Goal: Find specific page/section: Find specific page/section

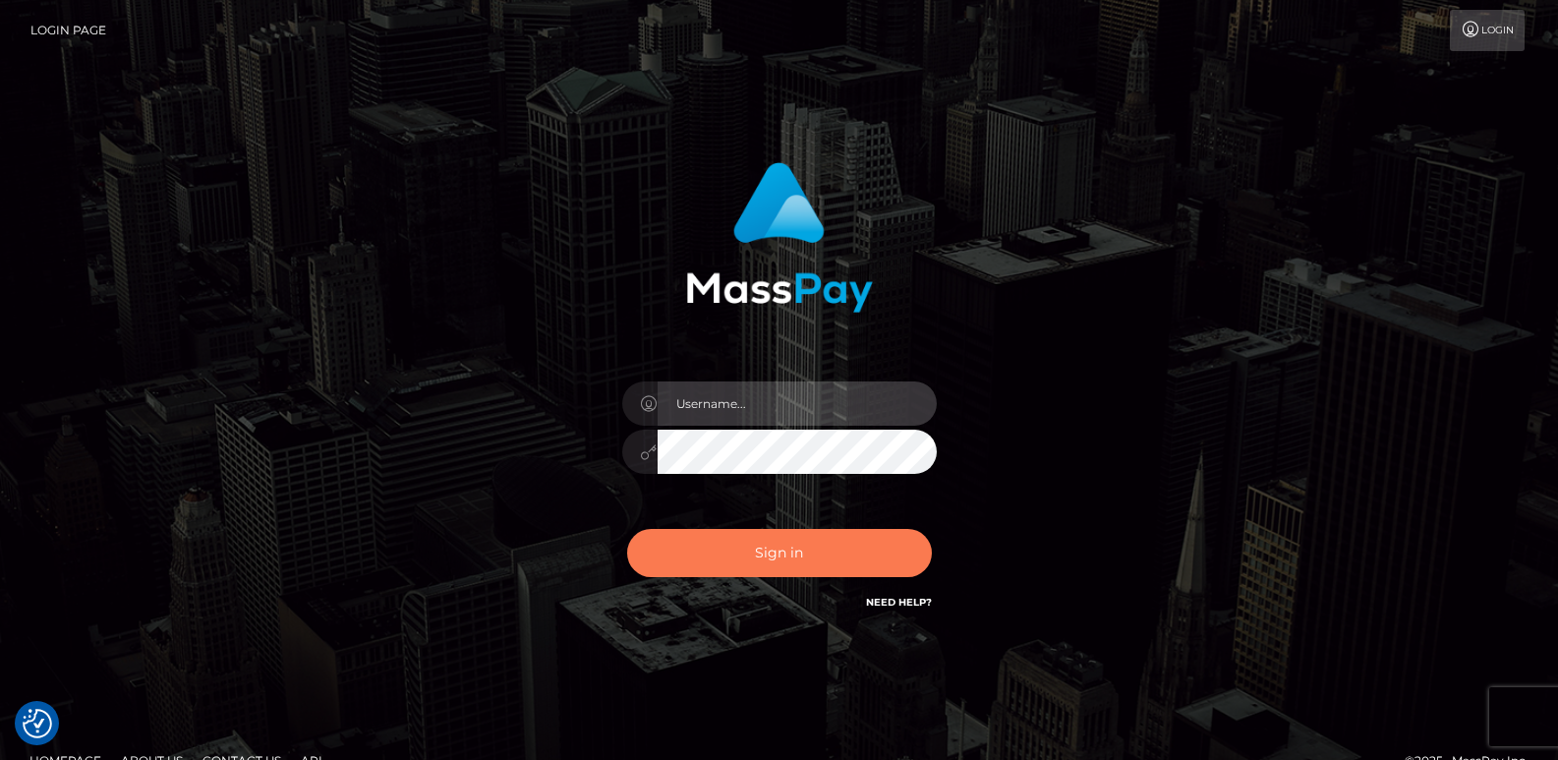
type input "ts2.es"
click at [709, 555] on button "Sign in" at bounding box center [779, 553] width 305 height 48
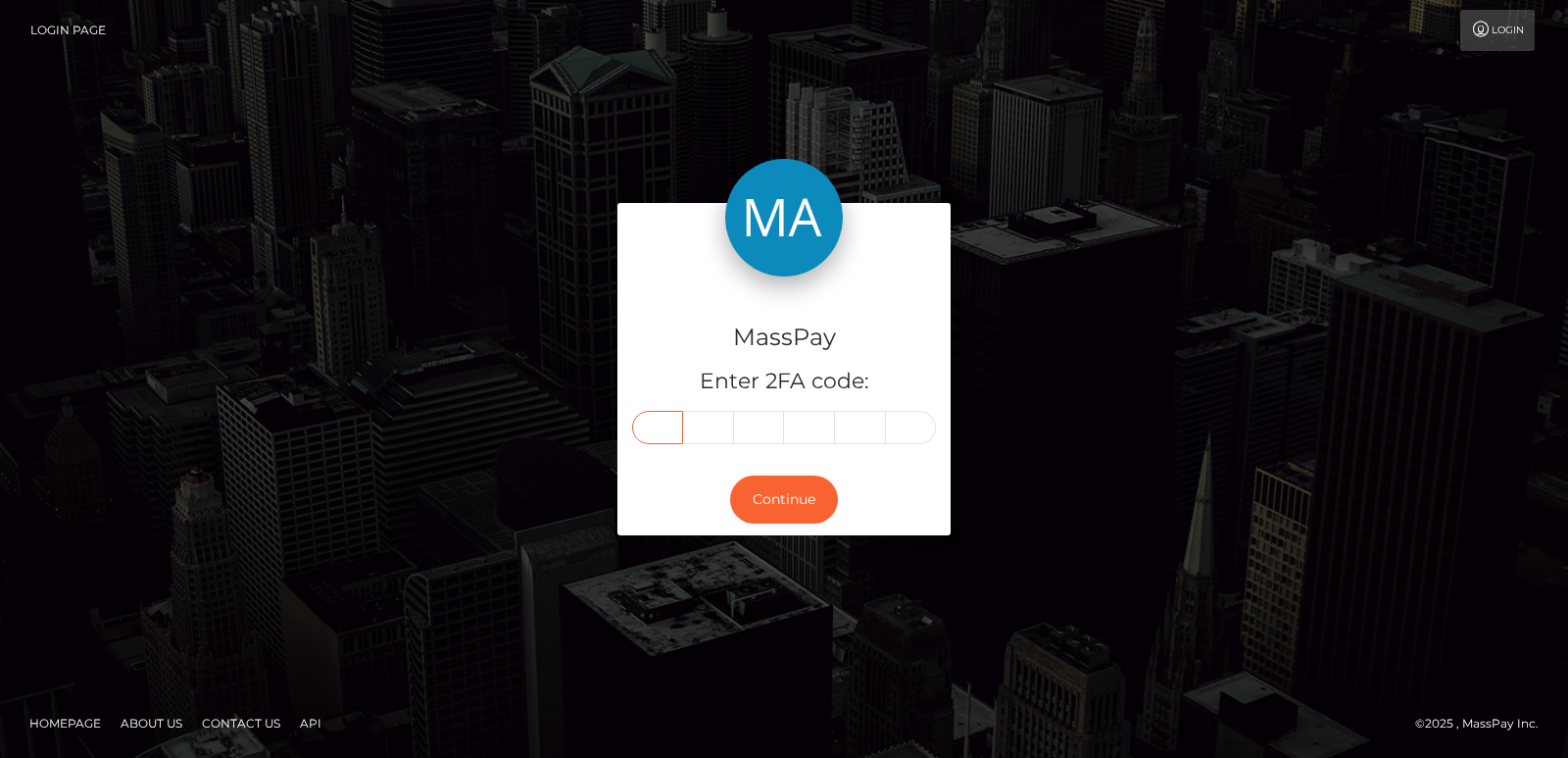
click at [660, 428] on input "text" at bounding box center [657, 427] width 51 height 33
paste input "7"
type input "7"
type input "5"
type input "2"
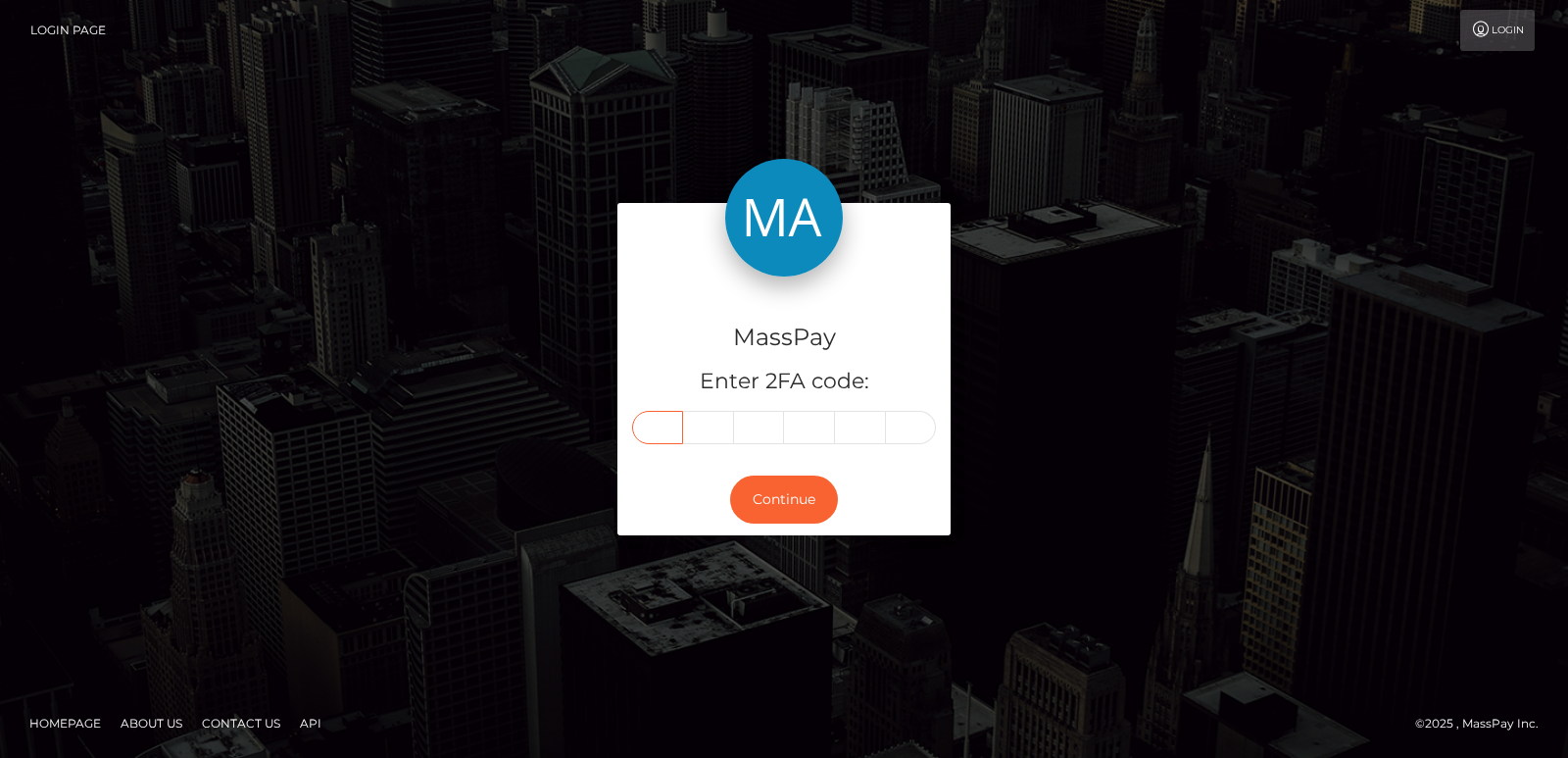
type input "4"
type input "9"
type input "3"
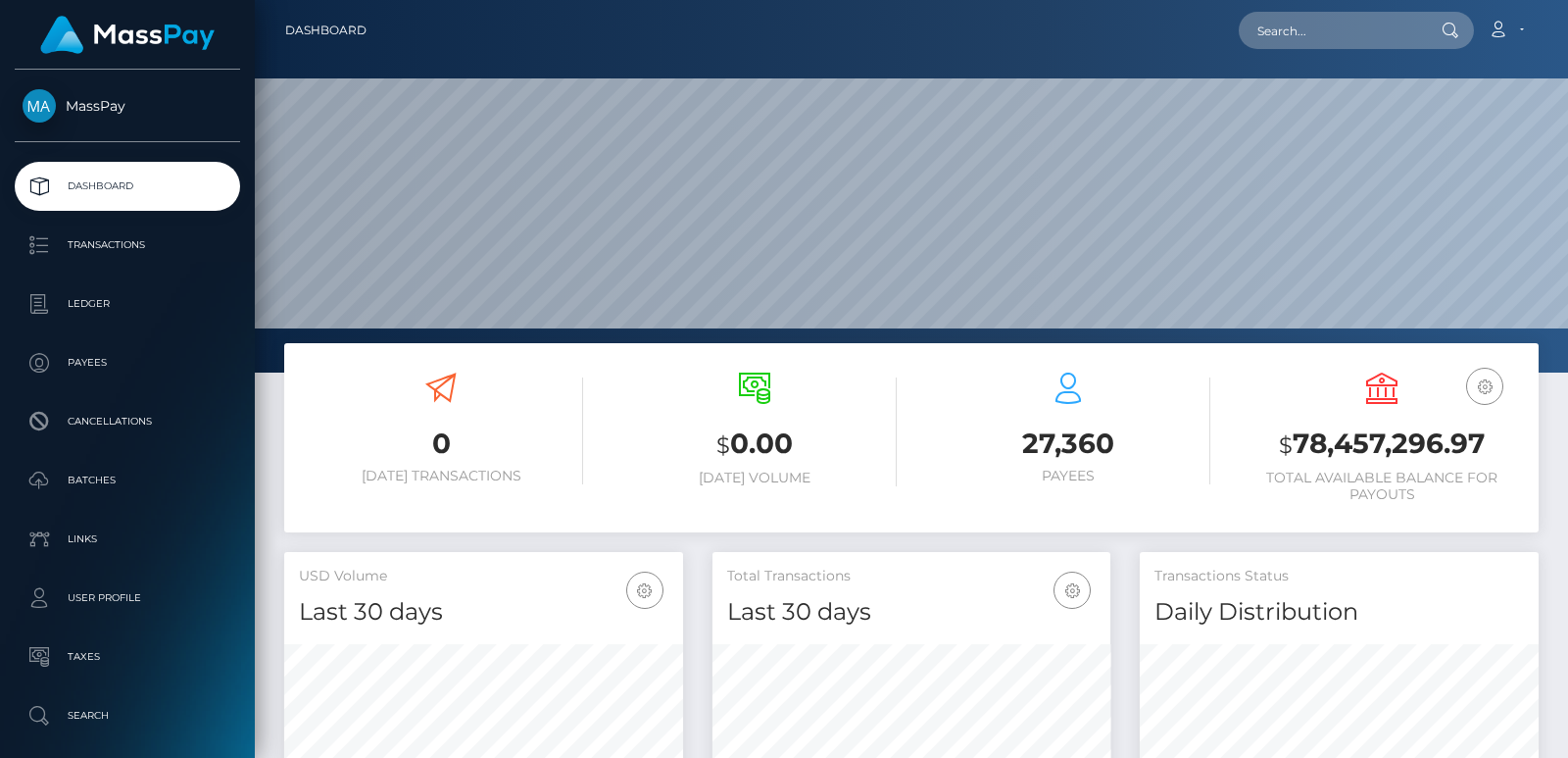
scroll to position [348, 398]
click at [1348, 29] on input "text" at bounding box center [1331, 30] width 185 height 37
paste input "drzzymarrox@gmail.com"
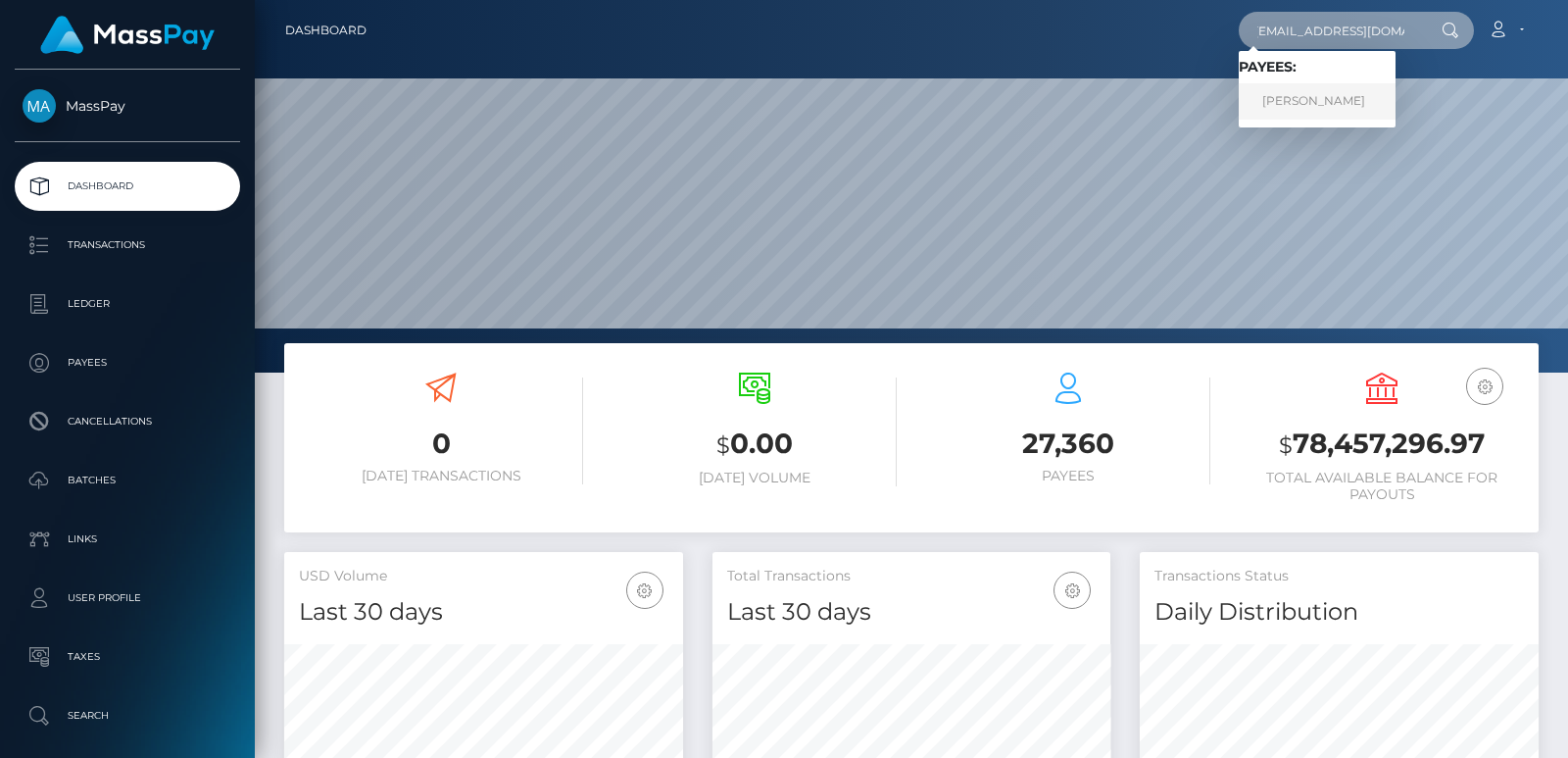
type input "[EMAIL_ADDRESS][DOMAIN_NAME]"
click at [1298, 91] on link "MARWAN AAD ALI AL-QAYSI" at bounding box center [1317, 102] width 157 height 36
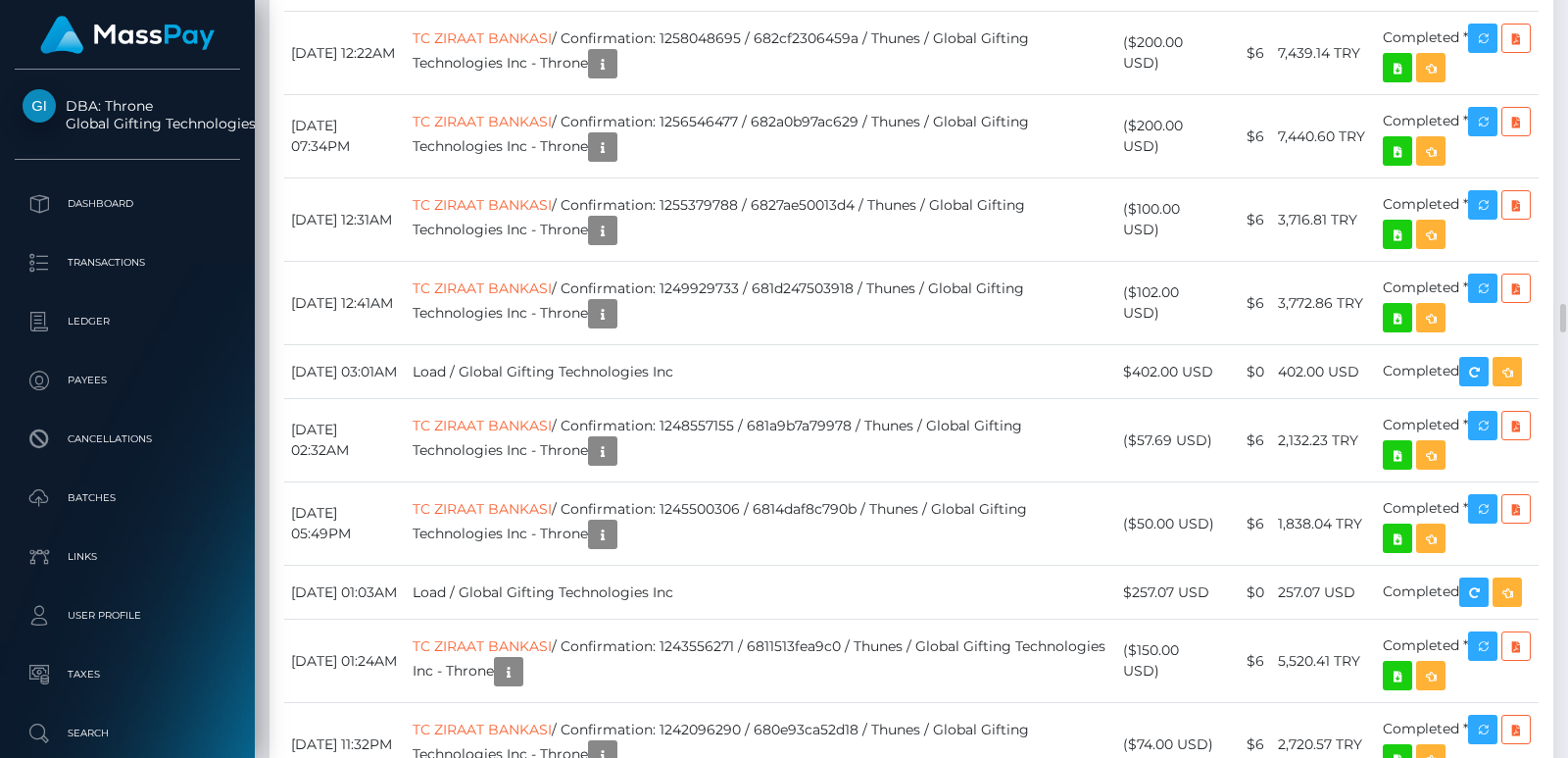
scroll to position [7998, 0]
